Goal: Information Seeking & Learning: Learn about a topic

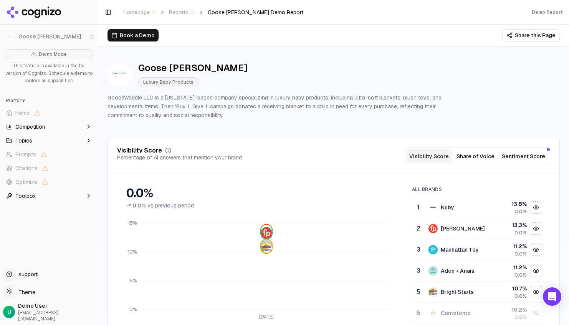
click at [331, 103] on p "GooseWaddle LLC is a [US_STATE]-based company specializing in luxury baby produ…" at bounding box center [280, 106] width 344 height 26
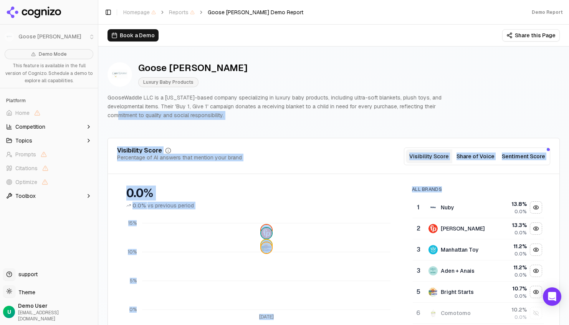
drag, startPoint x: 557, startPoint y: 75, endPoint x: 434, endPoint y: 107, distance: 127.7
click at [434, 107] on p "GooseWaddle LLC is a [US_STATE]-based company specializing in luxury baby produ…" at bounding box center [280, 106] width 344 height 26
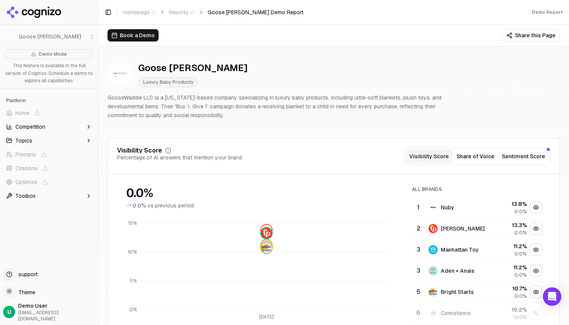
click at [257, 163] on div "Visibility Score Percentage of AI answers that mention your brand Visibility Sc…" at bounding box center [333, 156] width 433 height 18
click at [487, 153] on button "Share of Voice" at bounding box center [475, 156] width 46 height 14
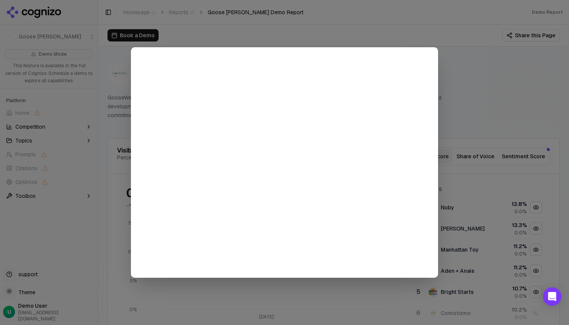
click at [490, 126] on div at bounding box center [284, 162] width 569 height 325
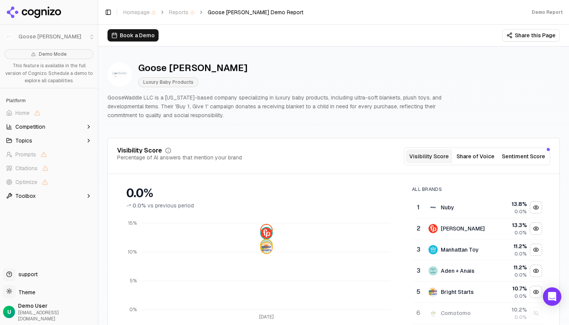
click at [527, 152] on button "Sentiment Score" at bounding box center [524, 156] width 50 height 14
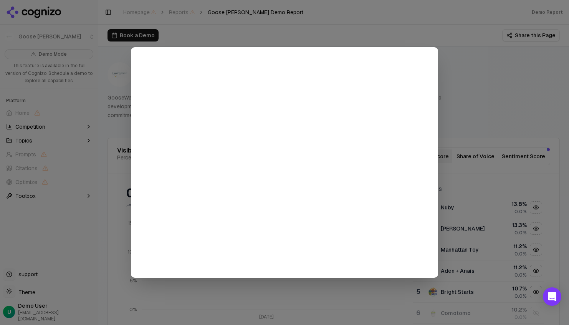
click at [493, 83] on div at bounding box center [284, 162] width 569 height 325
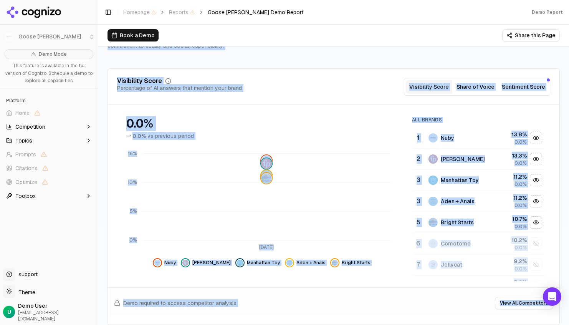
scroll to position [89, 0]
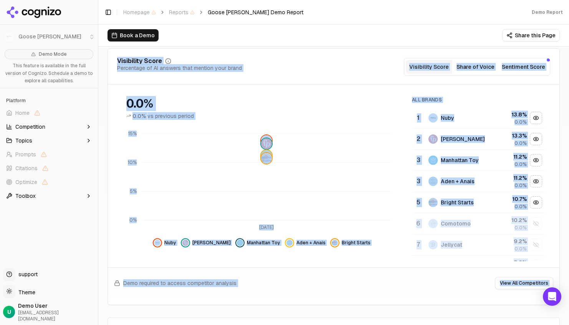
drag, startPoint x: 500, startPoint y: 82, endPoint x: 447, endPoint y: 319, distance: 243.5
click at [341, 280] on div "Demo required to access competitor analysis View All Competitors" at bounding box center [334, 281] width 452 height 28
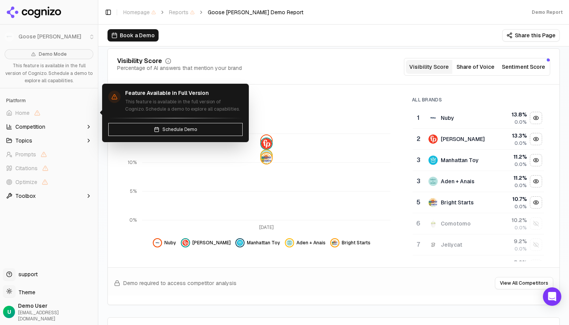
click at [24, 111] on span "Home" at bounding box center [22, 113] width 14 height 8
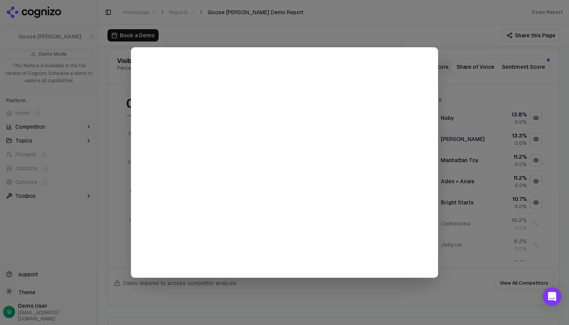
click at [455, 18] on div at bounding box center [284, 162] width 569 height 325
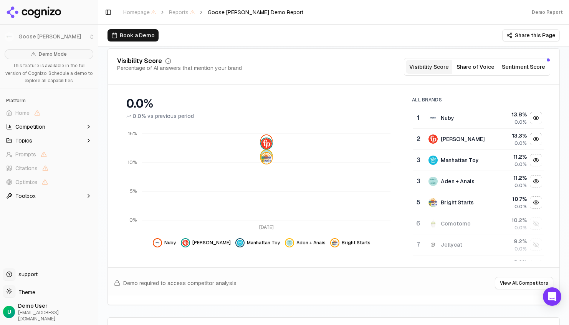
click at [46, 123] on button "Competition" at bounding box center [49, 127] width 92 height 12
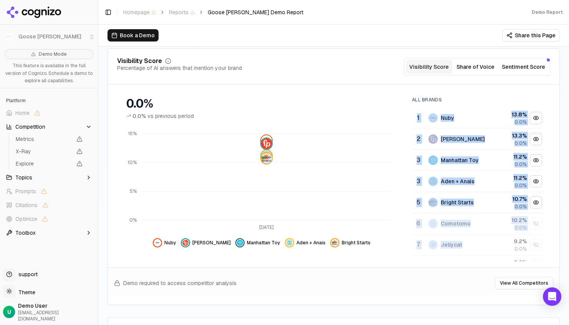
drag, startPoint x: 477, startPoint y: 98, endPoint x: 463, endPoint y: 253, distance: 155.7
click at [463, 253] on div "All Brands 1 Nuby 13.8 % 0.0% 2 [PERSON_NAME] 13.3 % 0.0% 3 Manhattan Toy 11.2 …" at bounding box center [478, 176] width 144 height 170
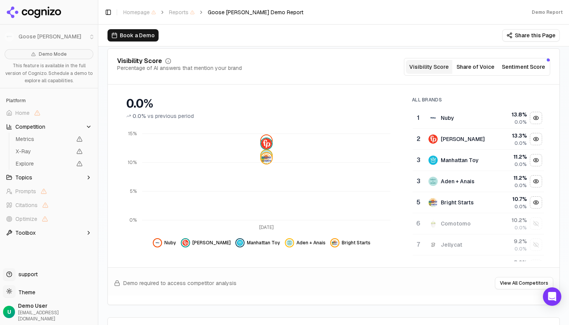
click at [406, 285] on div "Demo required to access competitor analysis View All Competitors" at bounding box center [334, 281] width 452 height 28
click at [522, 284] on button "View All Competitors" at bounding box center [524, 283] width 58 height 12
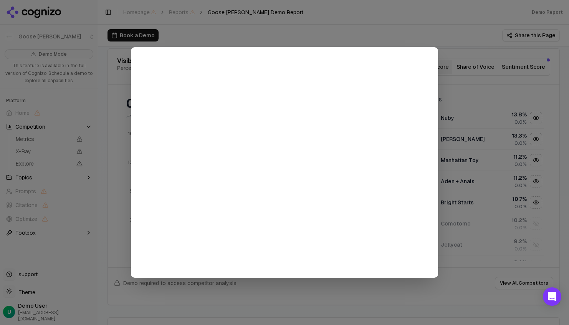
click at [439, 37] on div at bounding box center [284, 162] width 569 height 325
